Goal: Information Seeking & Learning: Understand process/instructions

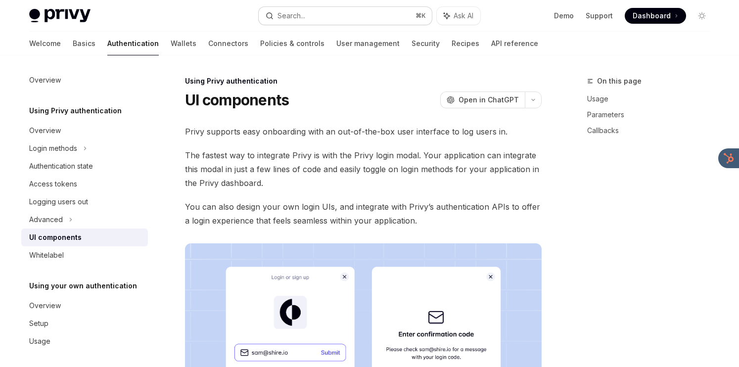
click at [357, 22] on button "Search... ⌘ K" at bounding box center [345, 16] width 173 height 18
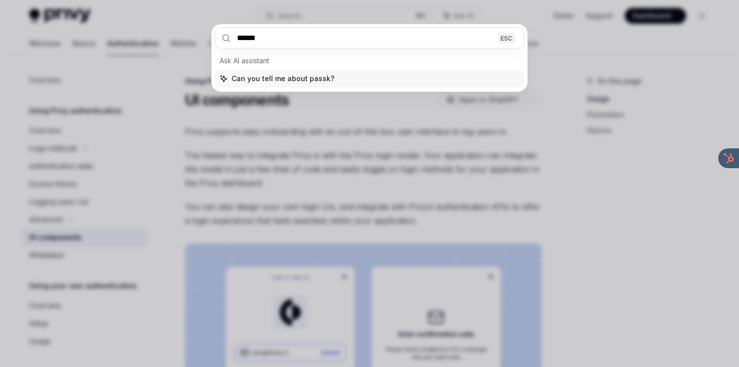
type input "*******"
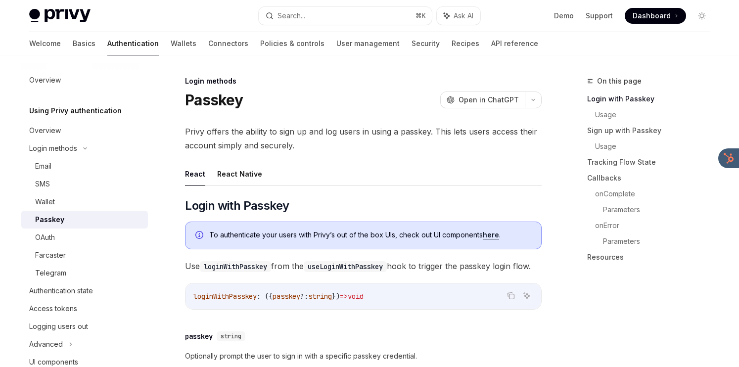
scroll to position [55, 0]
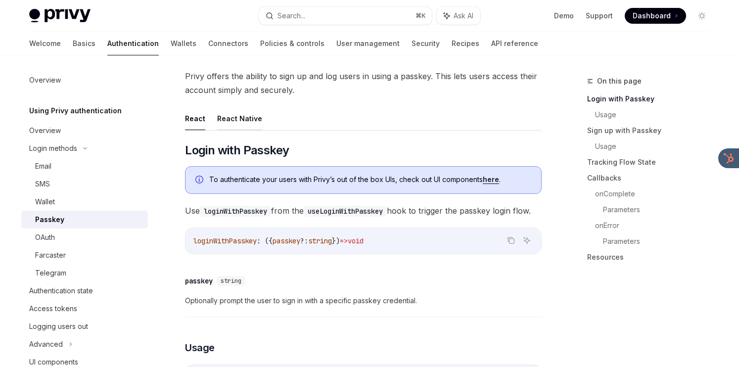
click at [235, 119] on button "React Native" at bounding box center [239, 118] width 45 height 23
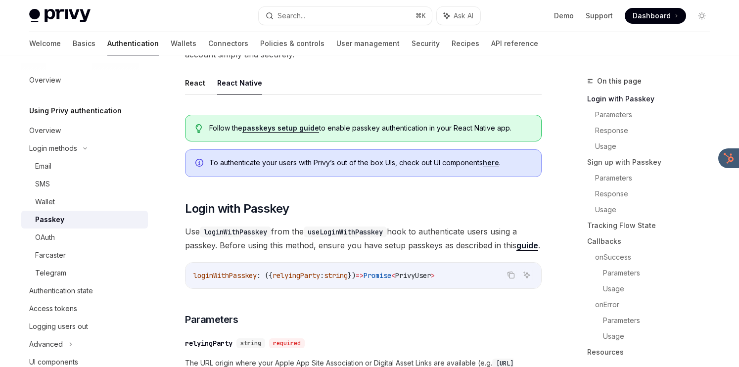
scroll to position [90, 0]
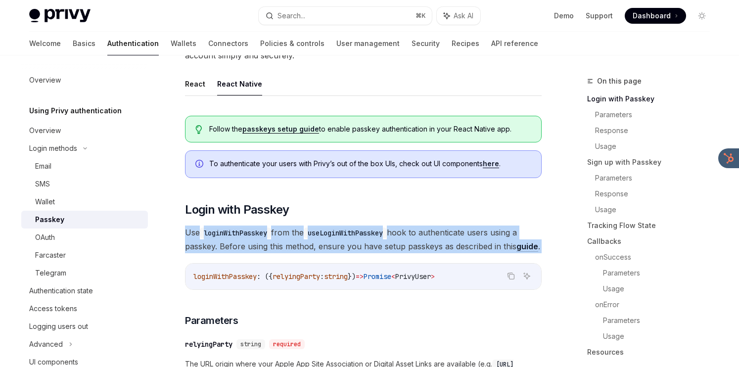
drag, startPoint x: 441, startPoint y: 204, endPoint x: 438, endPoint y: 254, distance: 49.6
drag, startPoint x: 438, startPoint y: 254, endPoint x: 439, endPoint y: 220, distance: 33.6
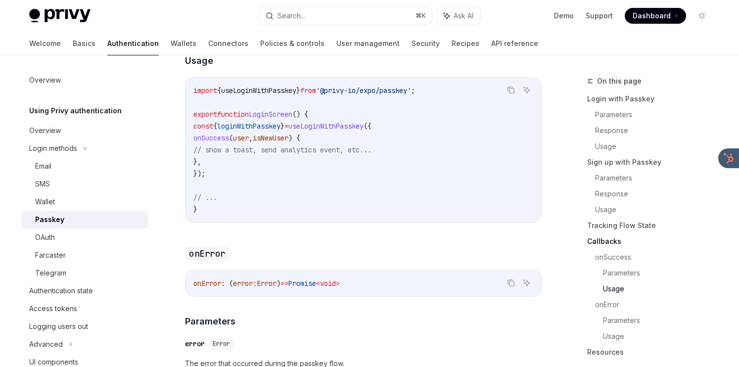
scroll to position [2451, 0]
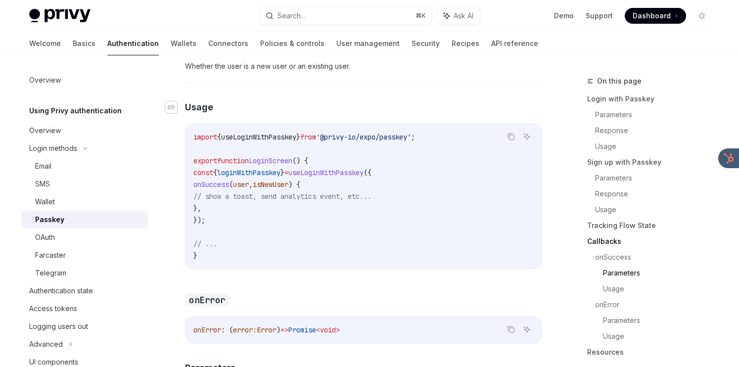
click at [174, 113] on div "Navigate to header" at bounding box center [171, 107] width 12 height 12
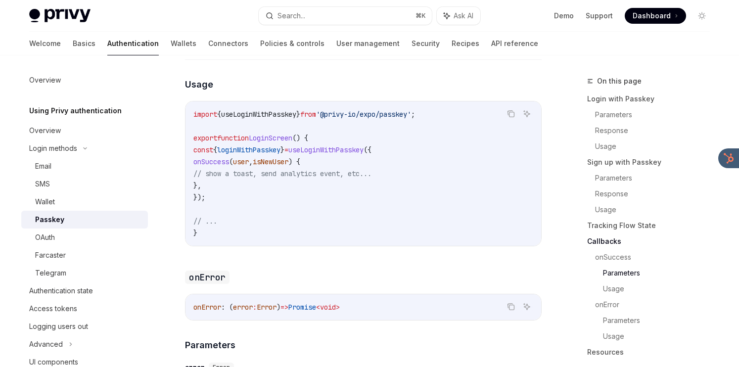
scroll to position [36, 0]
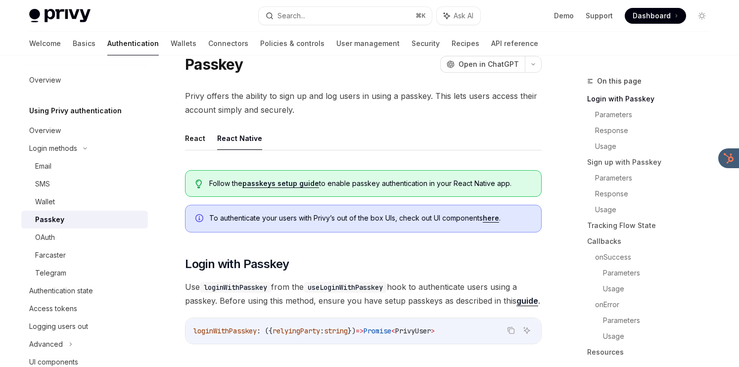
click at [485, 219] on link "here" at bounding box center [491, 218] width 16 height 9
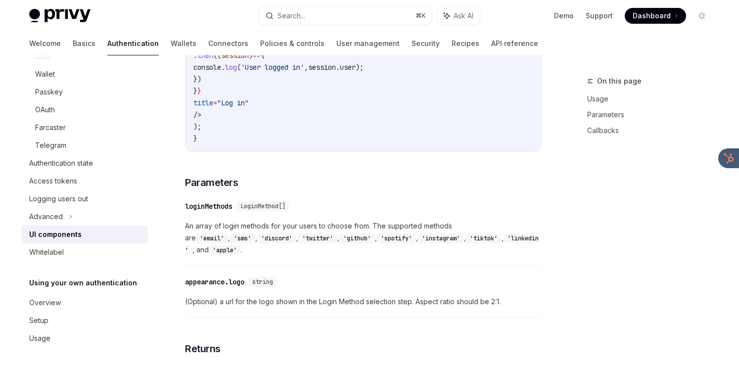
scroll to position [867, 0]
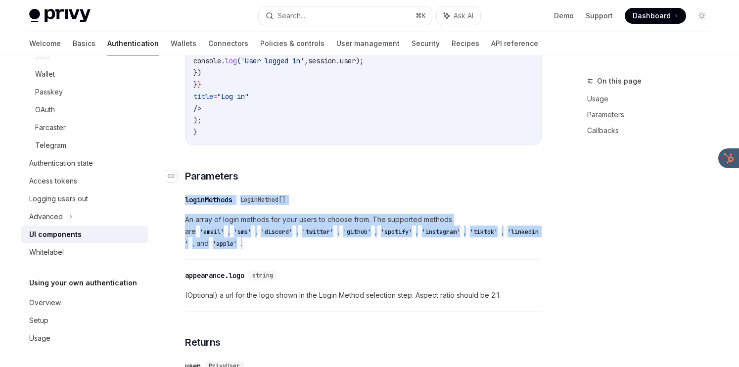
drag, startPoint x: 422, startPoint y: 257, endPoint x: 430, endPoint y: 182, distance: 76.1
click at [430, 182] on div "Make sure you have properly configured PrivyElements before using UI components…" at bounding box center [363, 62] width 357 height 689
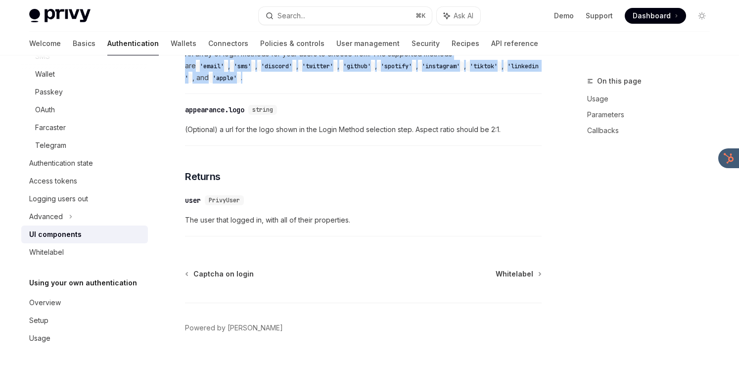
scroll to position [1058, 0]
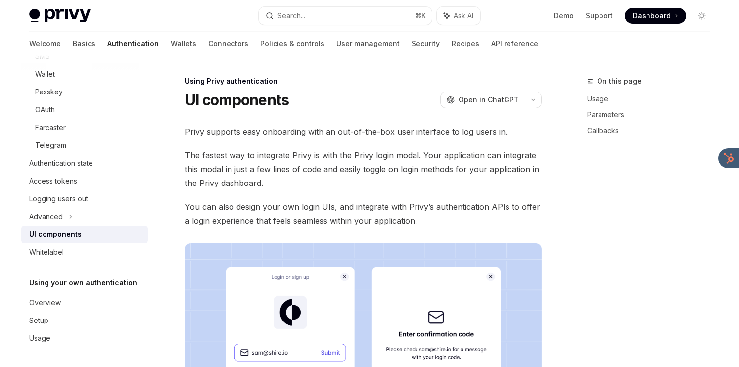
type textarea "*"
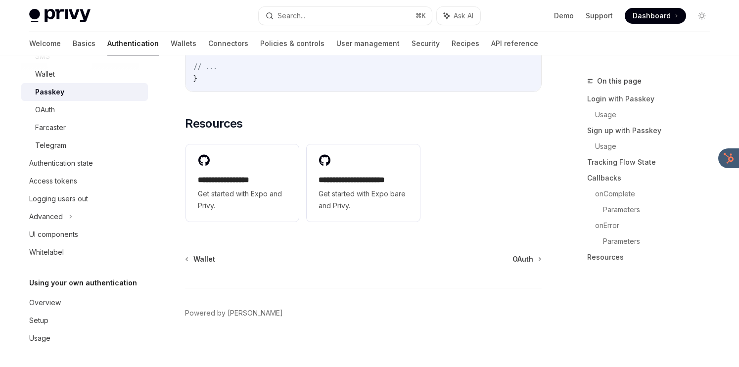
scroll to position [3000, 0]
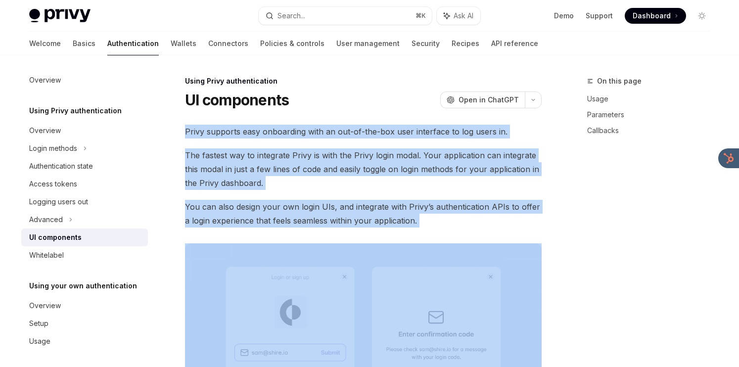
drag, startPoint x: 446, startPoint y: 234, endPoint x: 430, endPoint y: 118, distance: 117.9
click at [379, 204] on span "You can also design your own login UIs, and integrate with Privy’s authenticati…" at bounding box center [363, 214] width 357 height 28
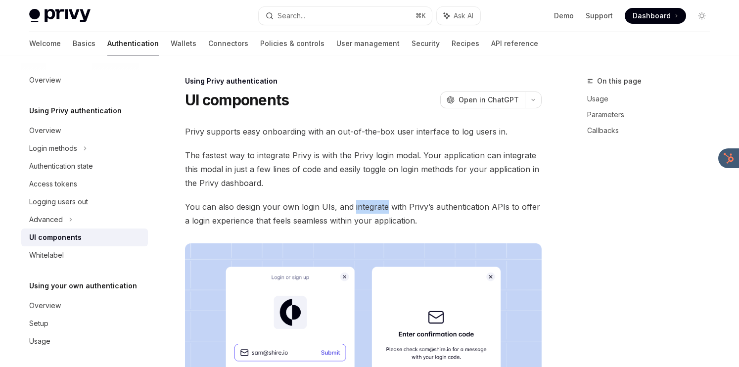
click at [379, 204] on span "You can also design your own login UIs, and integrate with Privy’s authenticati…" at bounding box center [363, 214] width 357 height 28
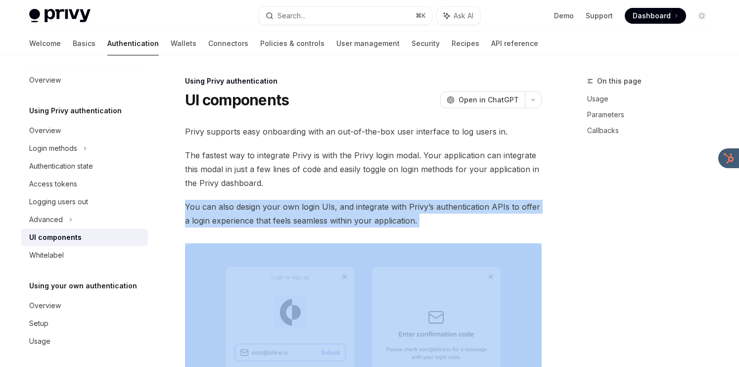
click at [379, 204] on span "You can also design your own login UIs, and integrate with Privy’s authenticati…" at bounding box center [363, 214] width 357 height 28
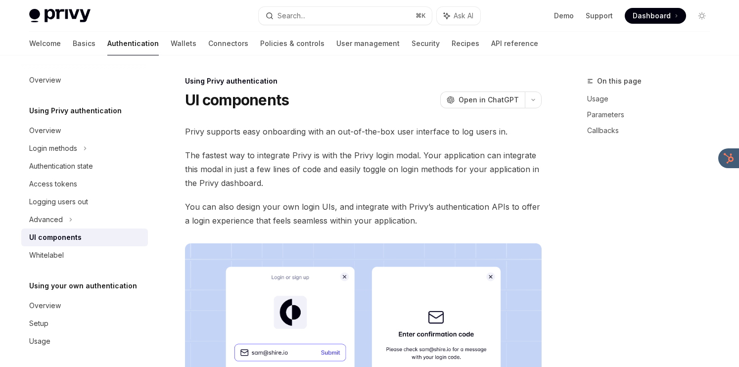
click at [382, 159] on span "The fastest way to integrate Privy is with the Privy login modal. Your applicat…" at bounding box center [363, 169] width 357 height 42
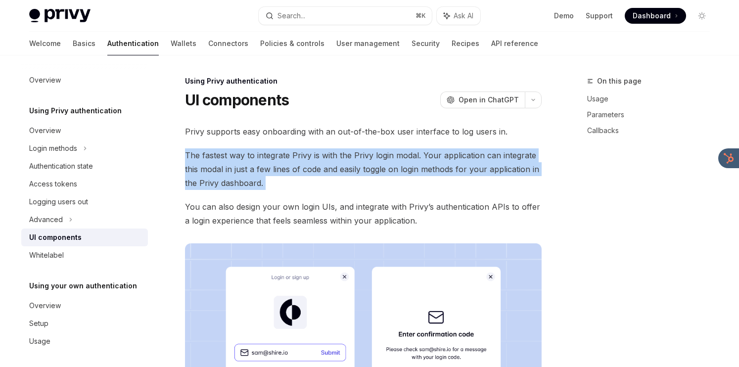
click at [382, 159] on span "The fastest way to integrate Privy is with the Privy login modal. Your applicat…" at bounding box center [363, 169] width 357 height 42
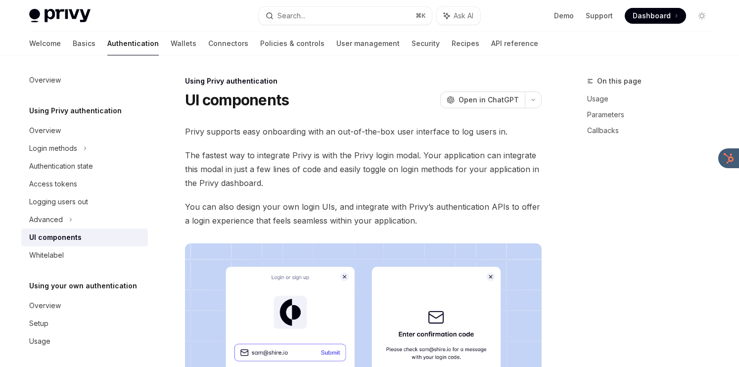
click at [375, 135] on span "Privy supports easy onboarding with an out-of-the-box user interface to log use…" at bounding box center [363, 132] width 357 height 14
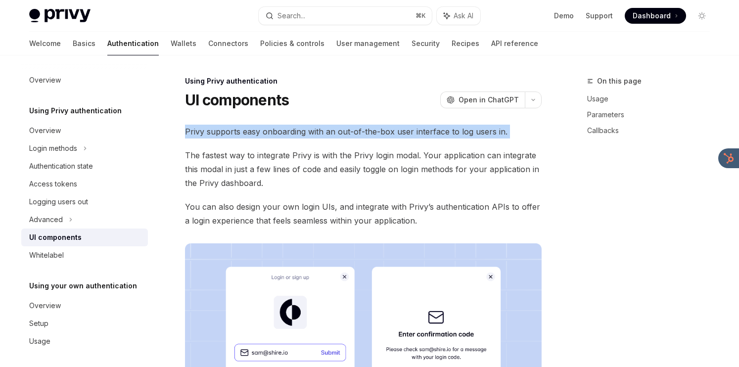
click at [375, 135] on span "Privy supports easy onboarding with an out-of-the-box user interface to log use…" at bounding box center [363, 132] width 357 height 14
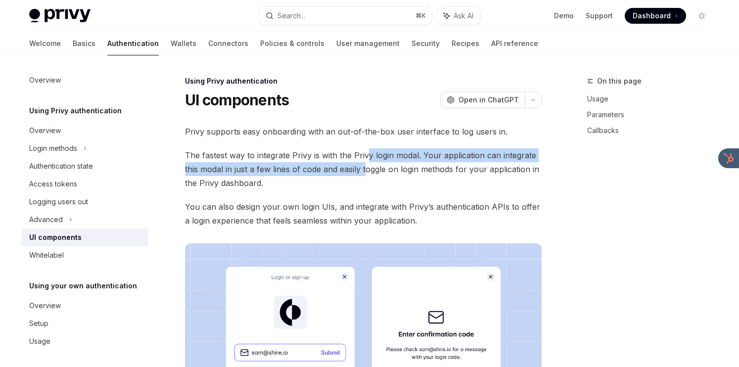
drag, startPoint x: 366, startPoint y: 158, endPoint x: 366, endPoint y: 164, distance: 5.4
click at [366, 164] on span "The fastest way to integrate Privy is with the Privy login modal. Your applicat…" at bounding box center [363, 169] width 357 height 42
